Goal: Task Accomplishment & Management: Manage account settings

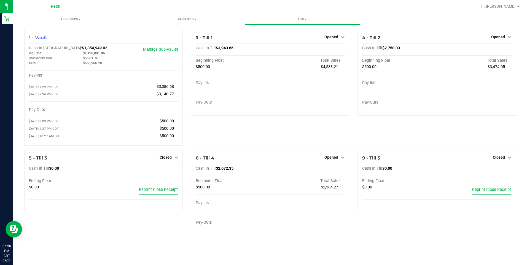
click at [334, 159] on span "Opened" at bounding box center [331, 157] width 14 height 4
click at [332, 171] on link "Close Till" at bounding box center [332, 168] width 15 height 4
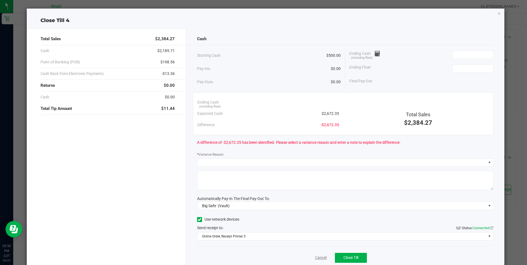
click at [315, 259] on link "Cancel" at bounding box center [321, 258] width 12 height 6
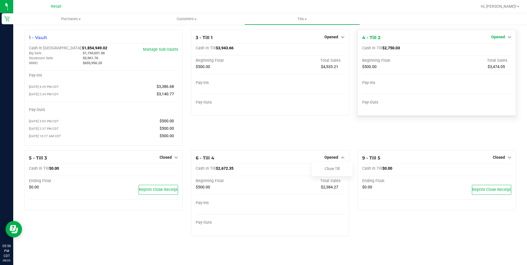
click at [501, 37] on span "Opened" at bounding box center [498, 37] width 14 height 4
click at [499, 49] on link "Close Till" at bounding box center [498, 48] width 15 height 4
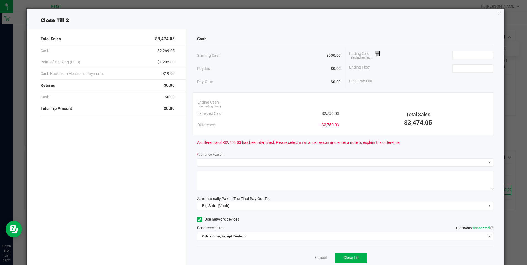
click at [15, 53] on ngb-modal-window "Close Till 2 Total Sales $3,474.05 Cash $2,269.05 Point of Banking (POB) $1,205…" at bounding box center [265, 132] width 531 height 265
click at [315, 258] on link "Cancel" at bounding box center [321, 258] width 12 height 6
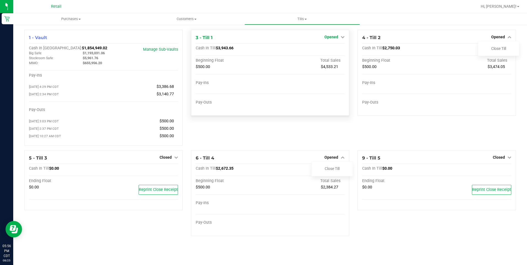
click at [333, 35] on span "Opened" at bounding box center [331, 37] width 14 height 4
click at [328, 49] on link "Close Till" at bounding box center [332, 48] width 15 height 4
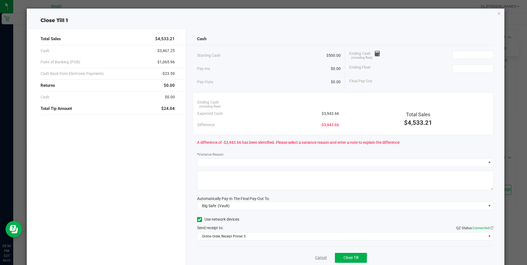
click at [315, 258] on link "Cancel" at bounding box center [321, 258] width 12 height 6
